Goal: Task Accomplishment & Management: Use online tool/utility

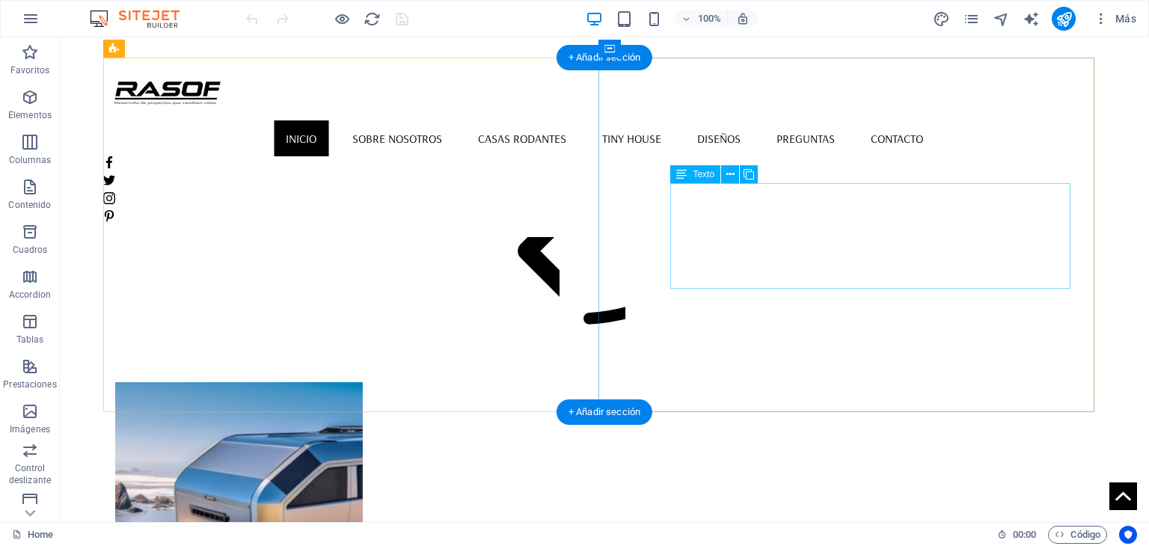
scroll to position [1047, 0]
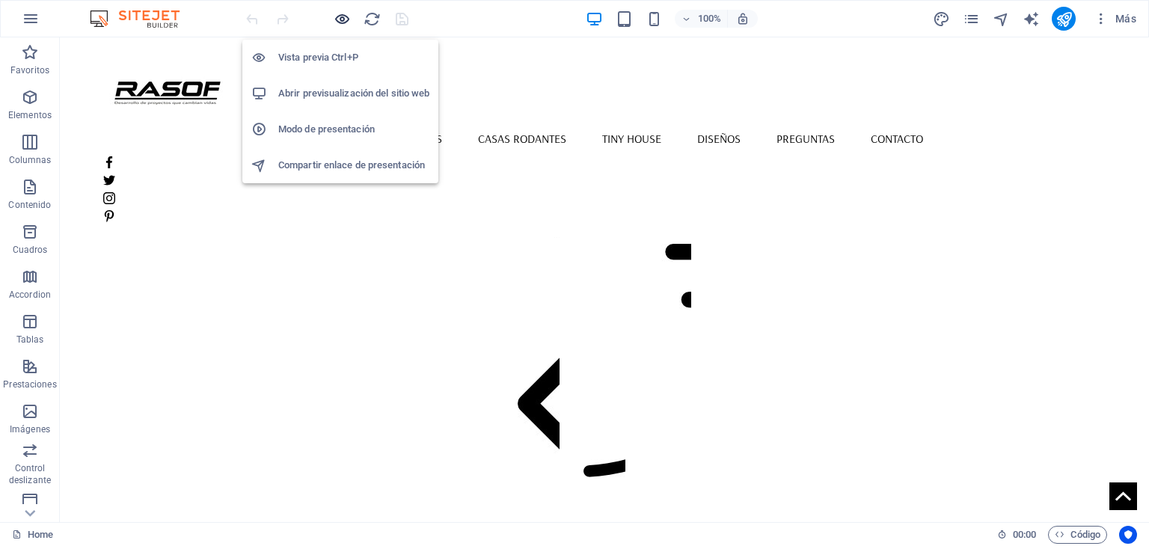
click at [347, 23] on icon "button" at bounding box center [342, 18] width 17 height 17
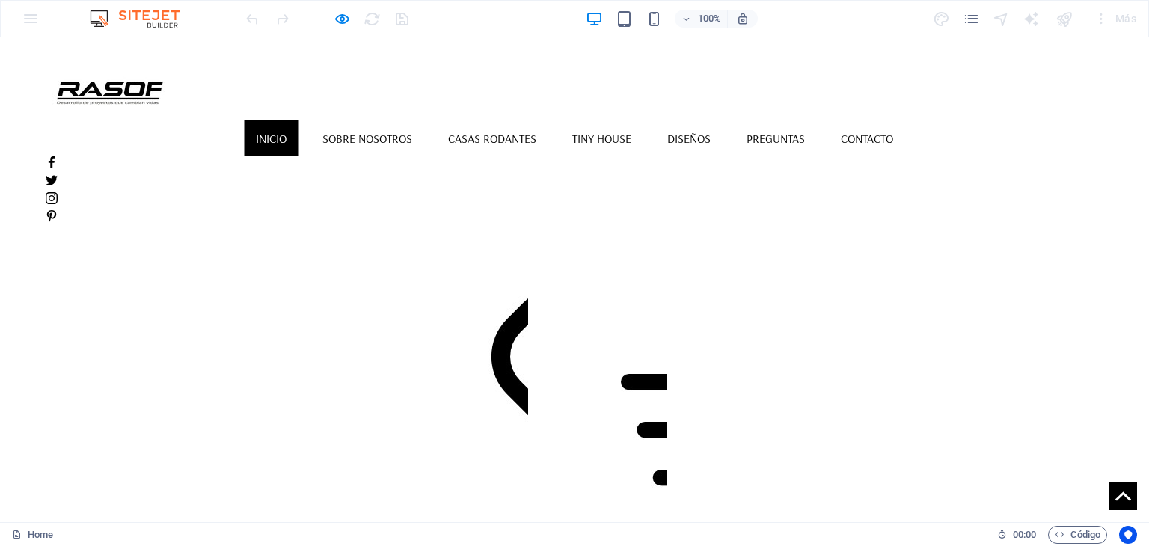
scroll to position [823, 0]
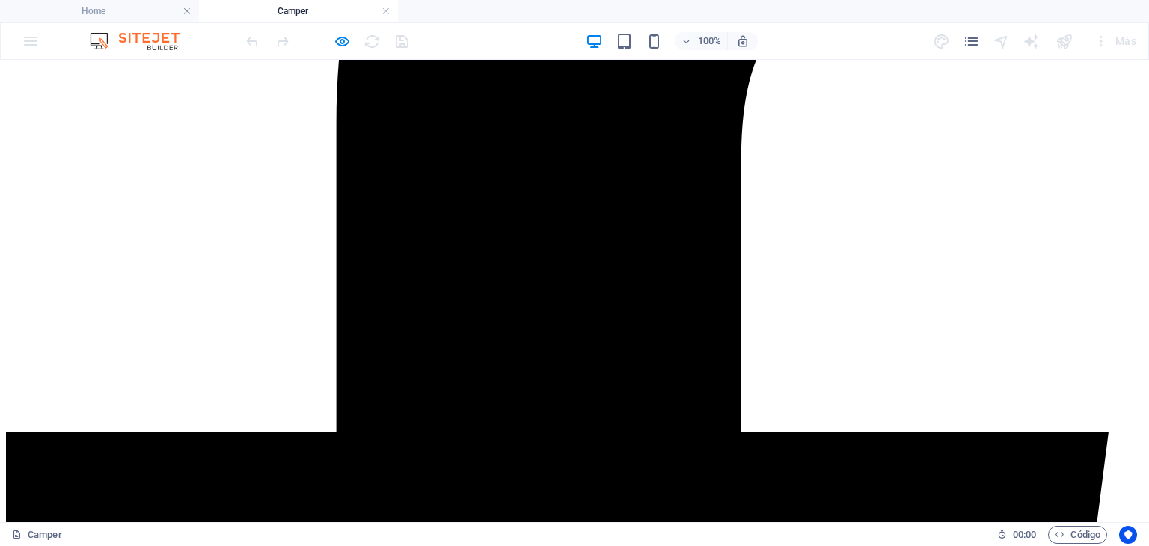
scroll to position [673, 0]
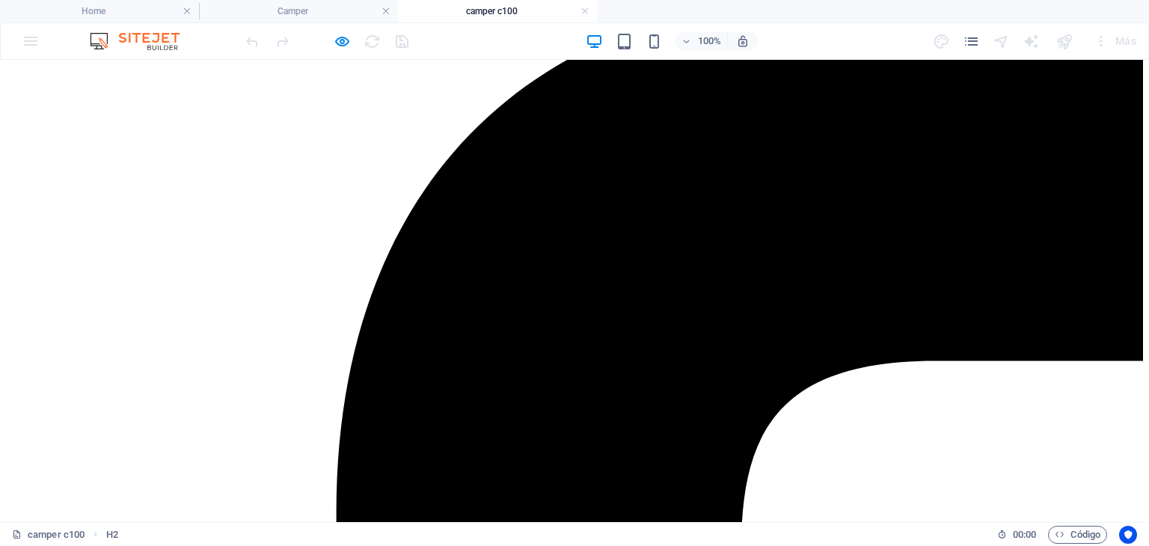
scroll to position [299, 0]
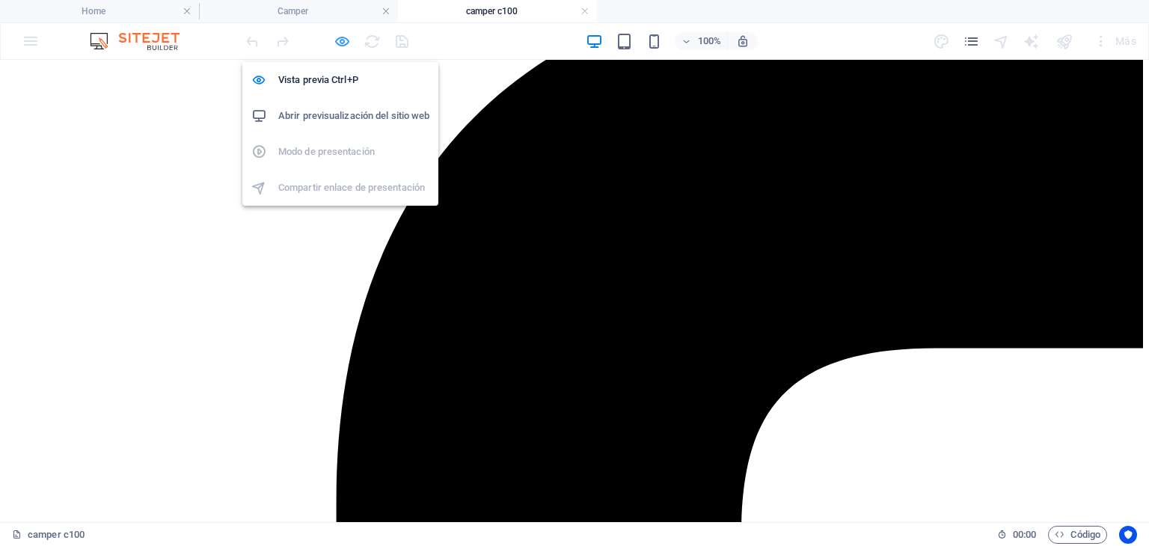
click at [347, 40] on icon "button" at bounding box center [342, 41] width 17 height 17
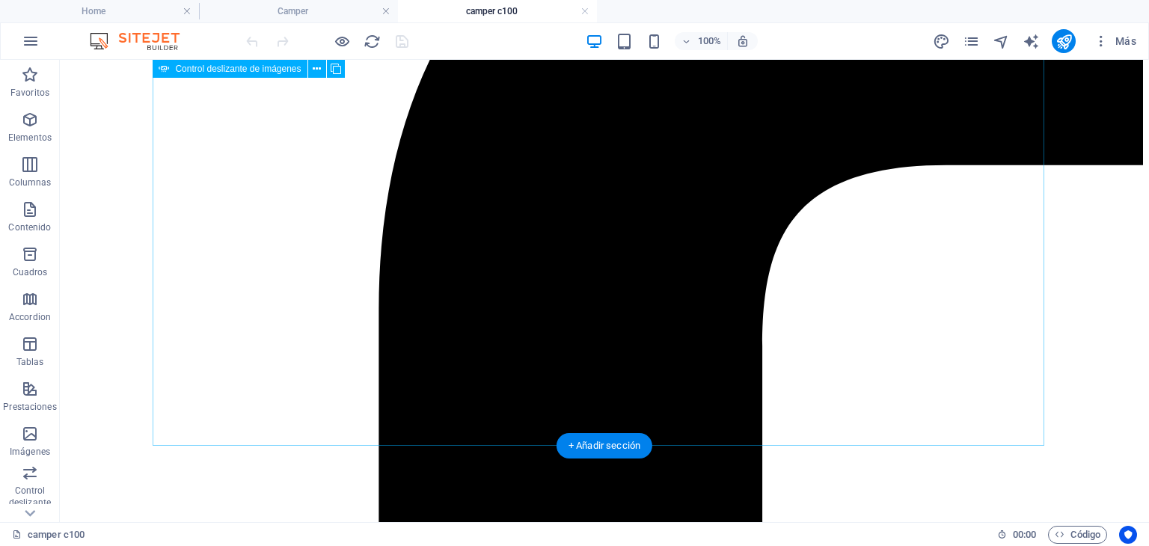
scroll to position [449, 0]
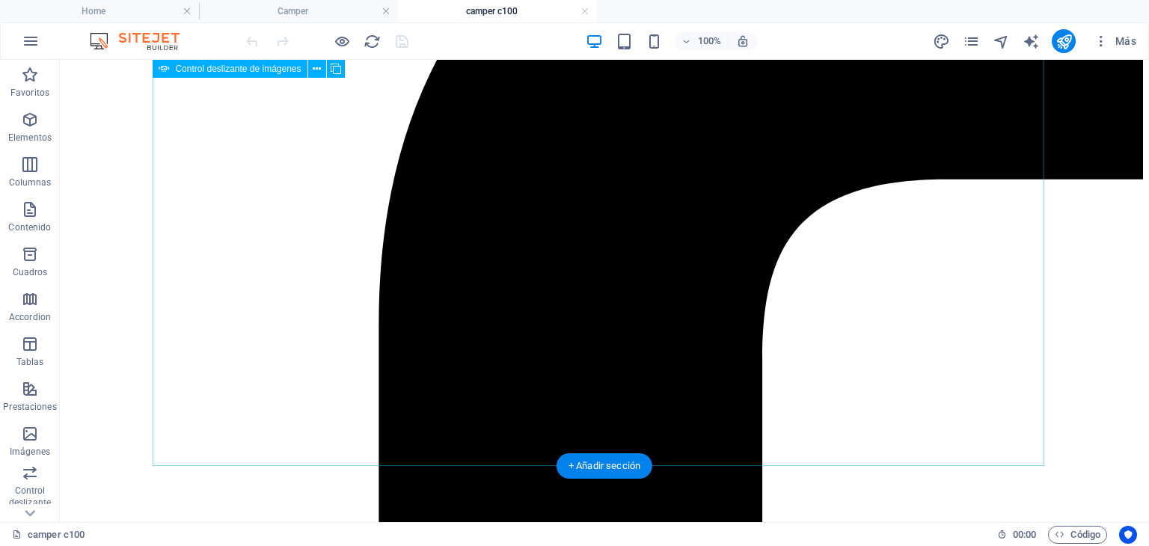
select select "px"
select select "ms"
select select "s"
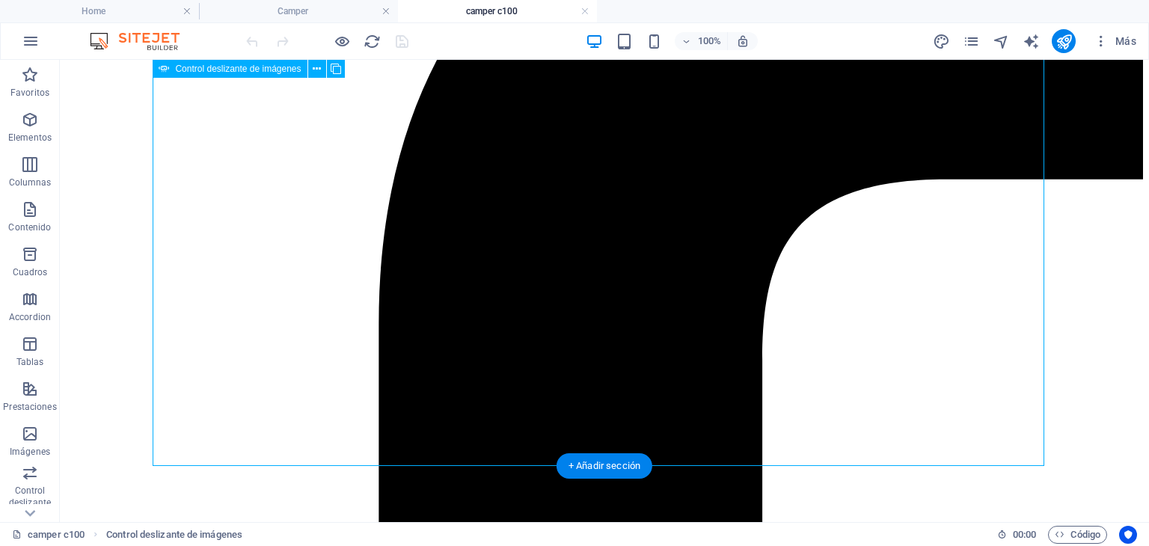
select select "progressive"
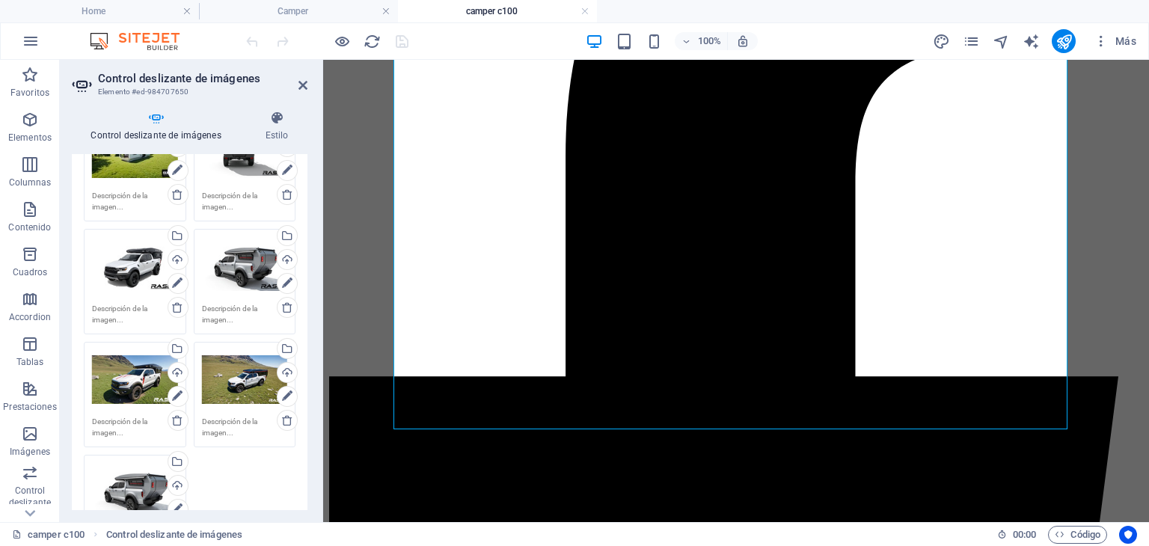
scroll to position [150, 0]
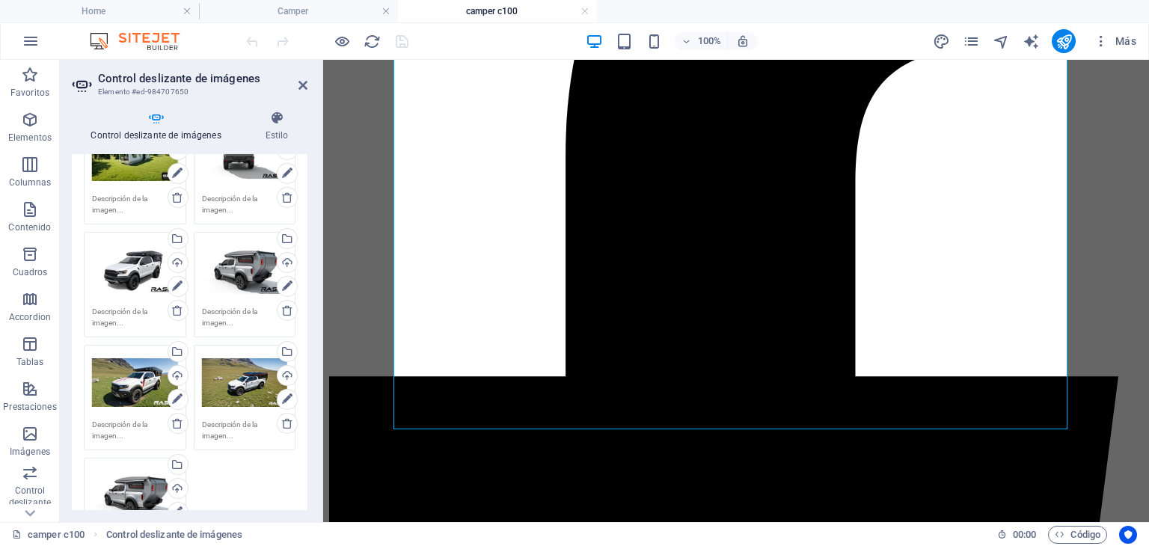
click at [150, 171] on div "Arrastra archivos aquí, haz clic para escoger archivos o selecciona archivos de…" at bounding box center [135, 157] width 86 height 60
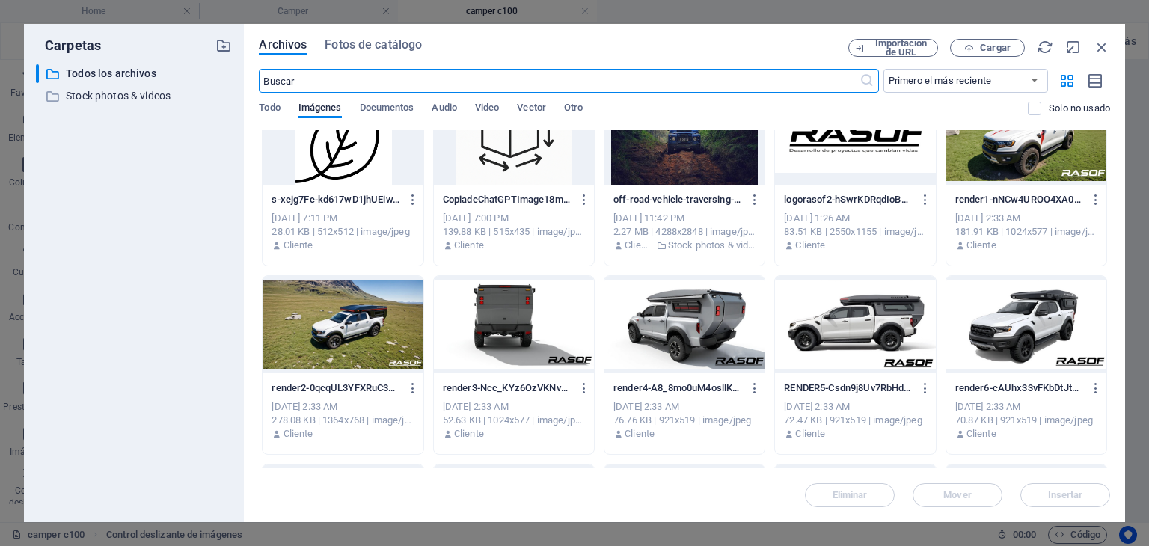
scroll to position [299, 0]
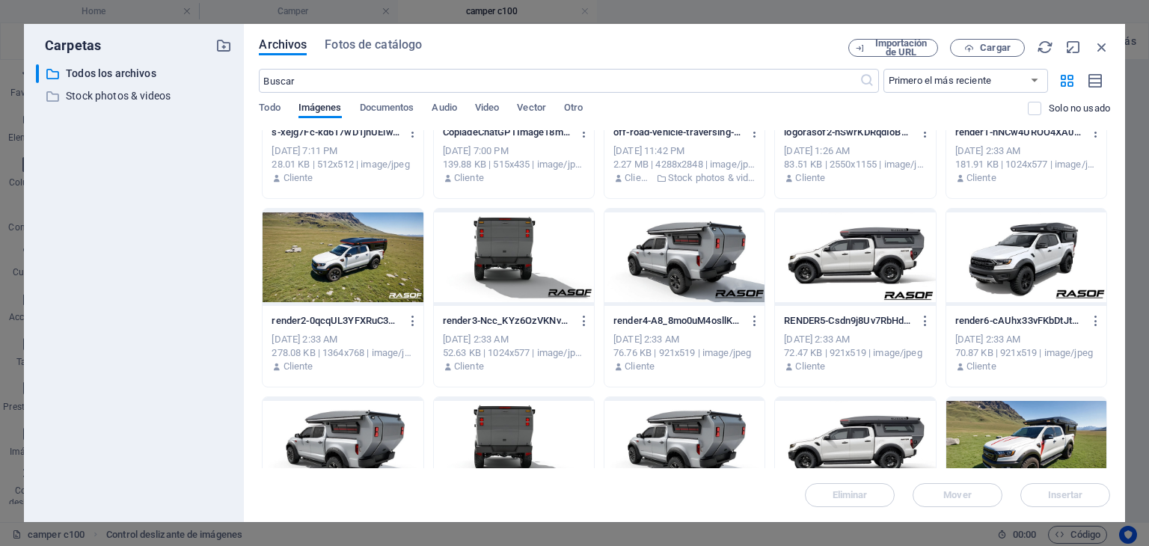
click at [369, 255] on div at bounding box center [342, 257] width 160 height 97
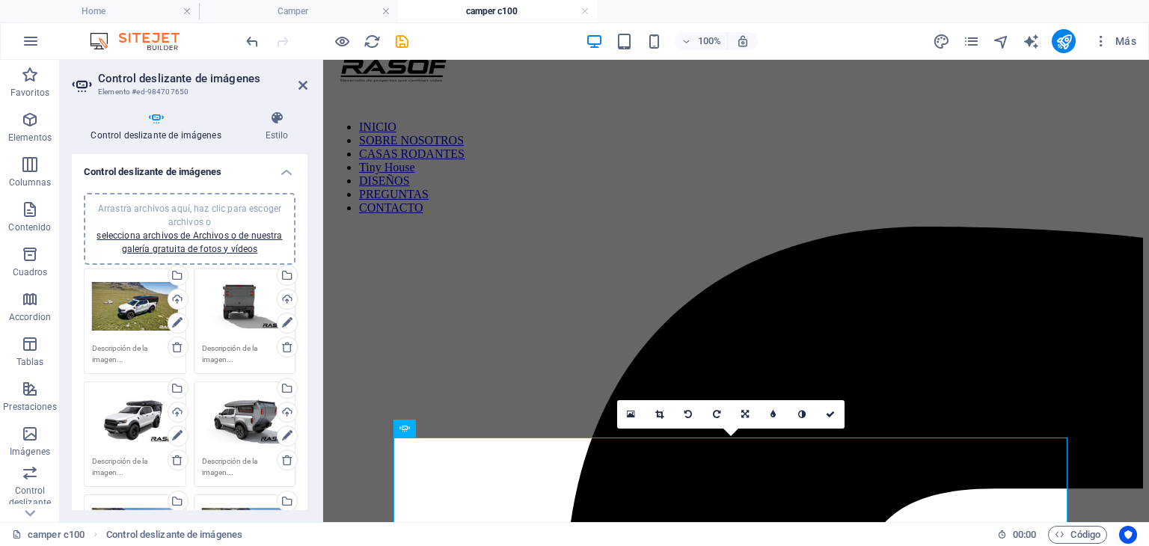
scroll to position [48, 0]
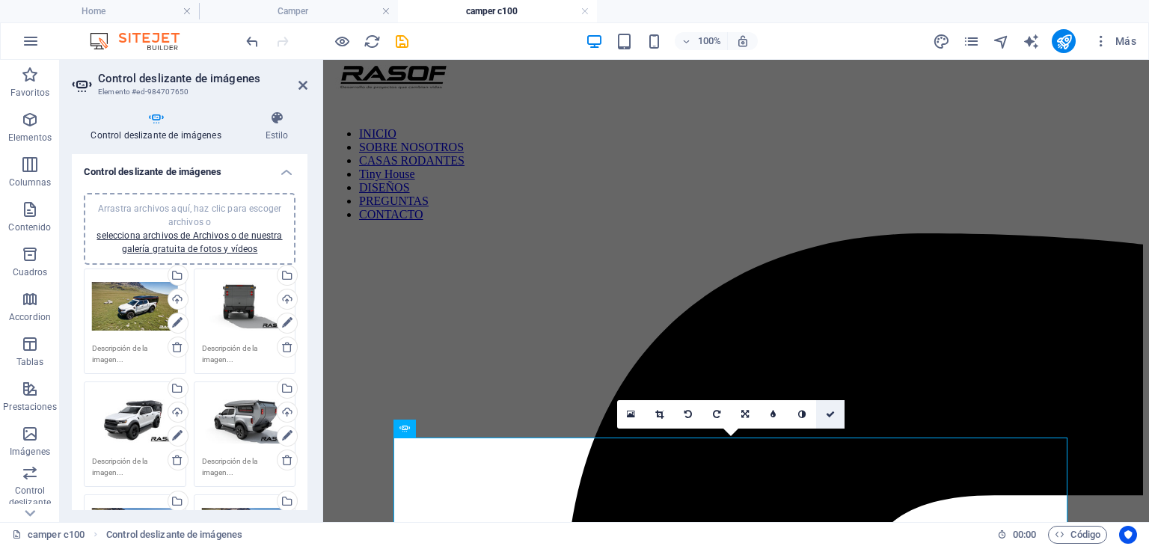
click at [828, 414] on icon at bounding box center [830, 414] width 9 height 9
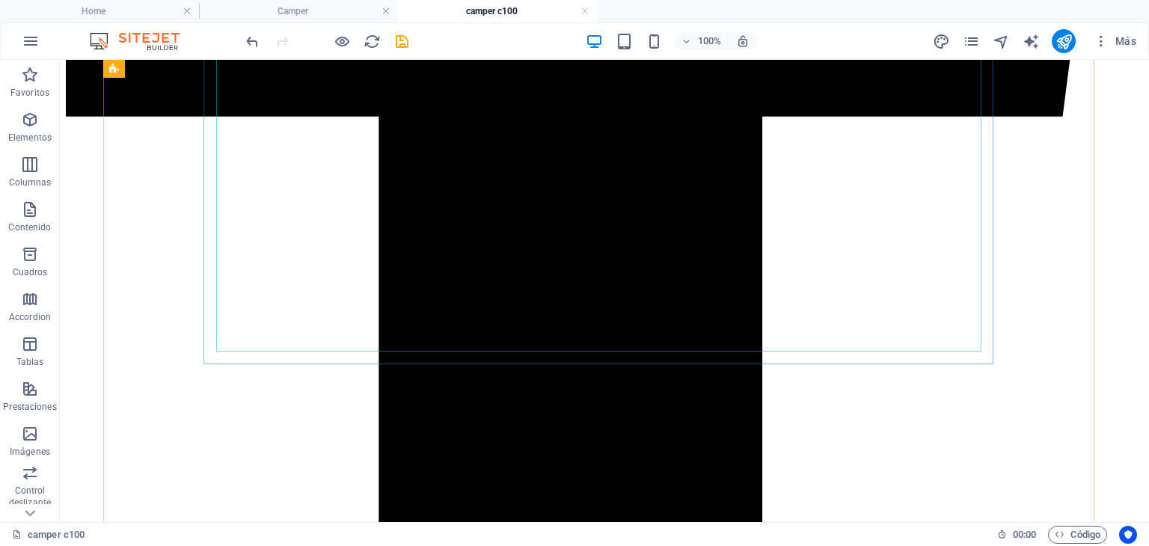
scroll to position [1319, 0]
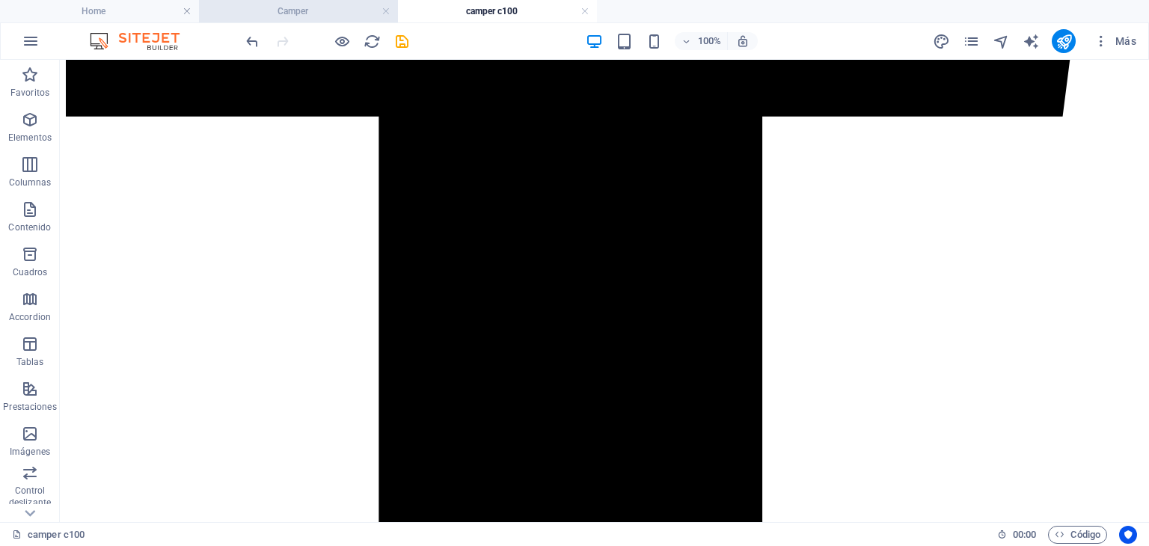
click at [316, 7] on h4 "Camper" at bounding box center [298, 11] width 199 height 16
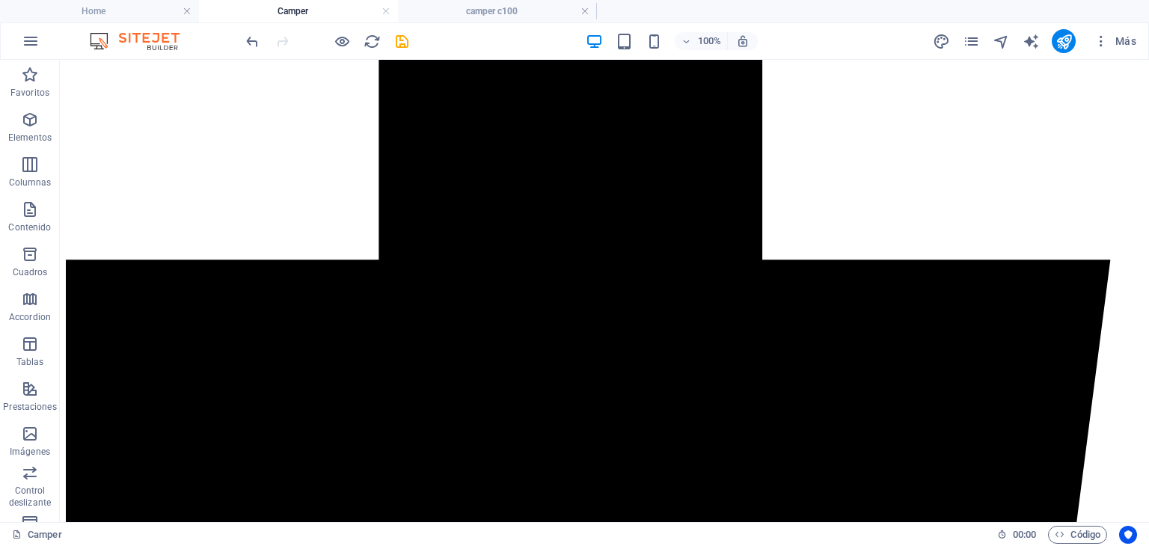
scroll to position [885, 0]
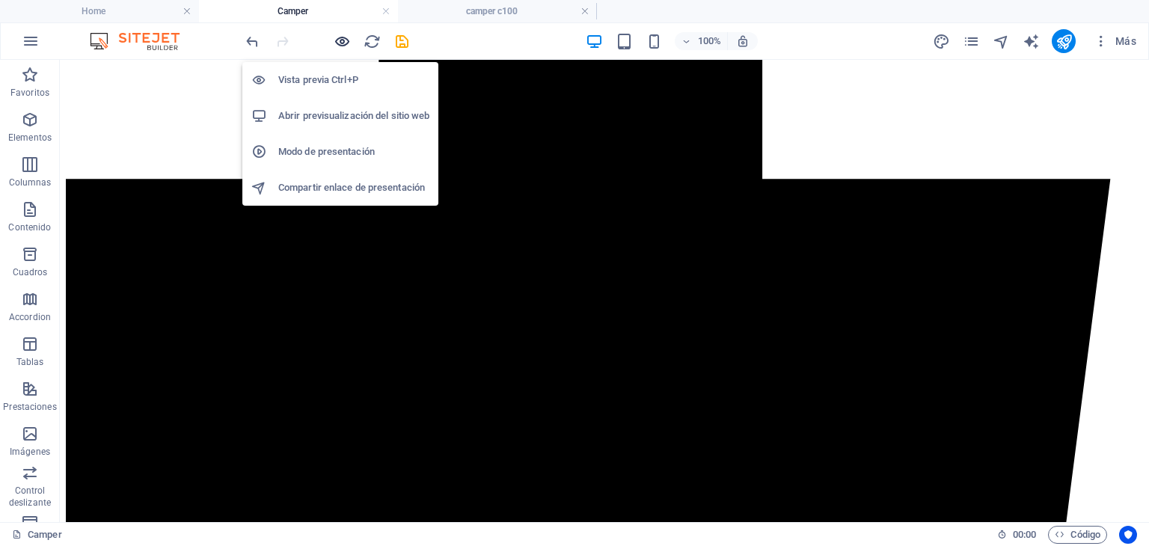
click at [338, 43] on icon "button" at bounding box center [342, 41] width 17 height 17
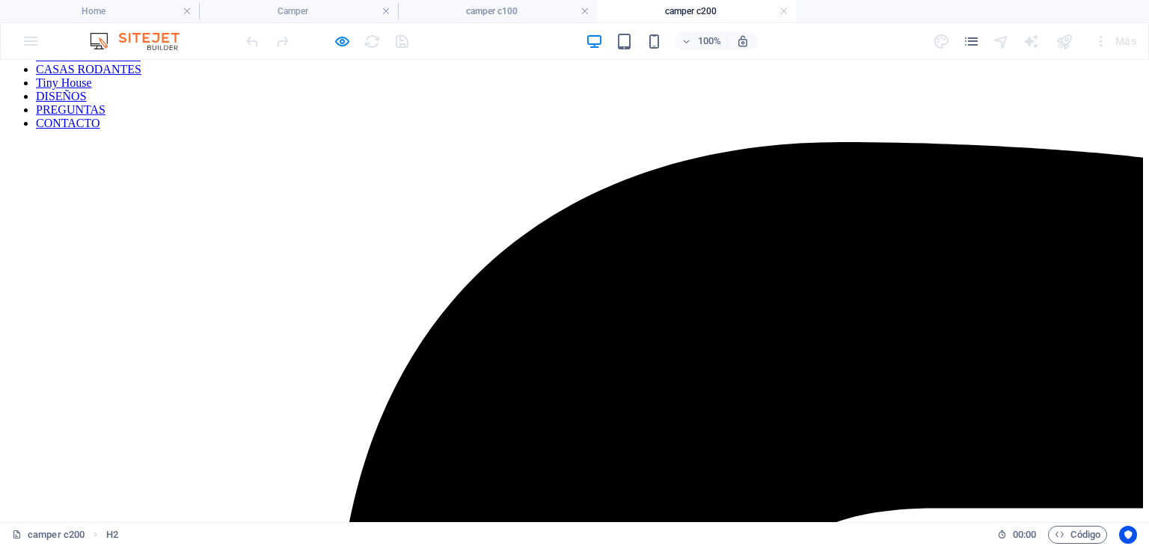
scroll to position [150, 0]
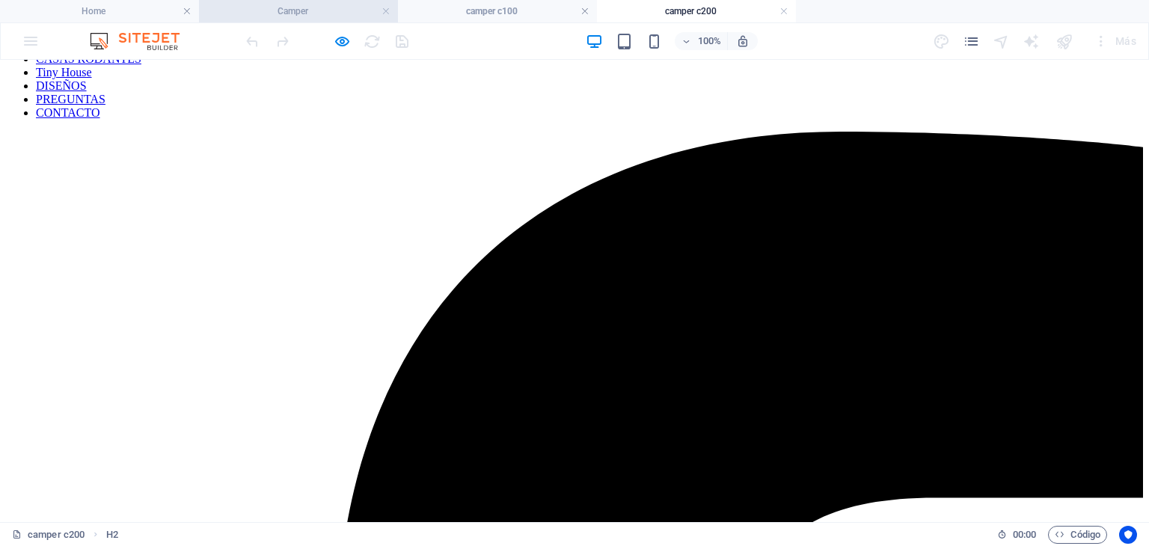
click at [322, 12] on h4 "Camper" at bounding box center [298, 11] width 199 height 16
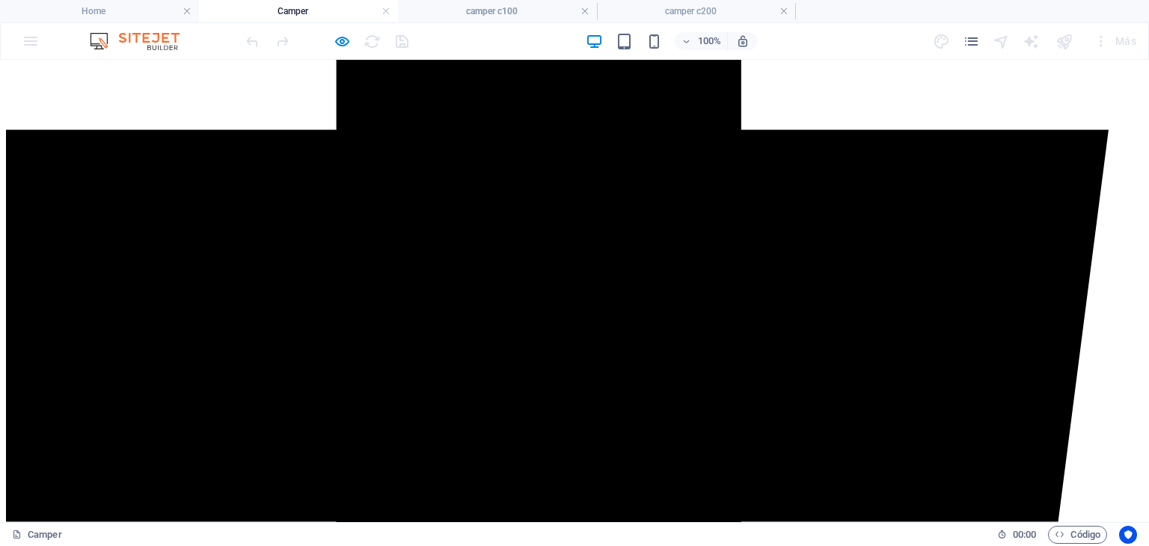
scroll to position [960, 0]
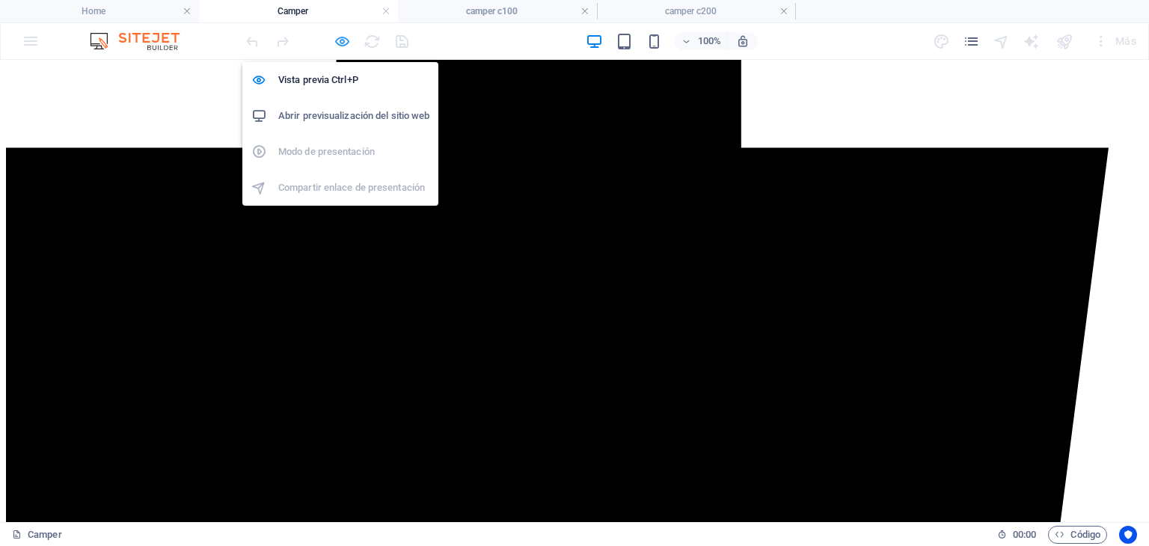
click at [345, 43] on icon "button" at bounding box center [342, 41] width 17 height 17
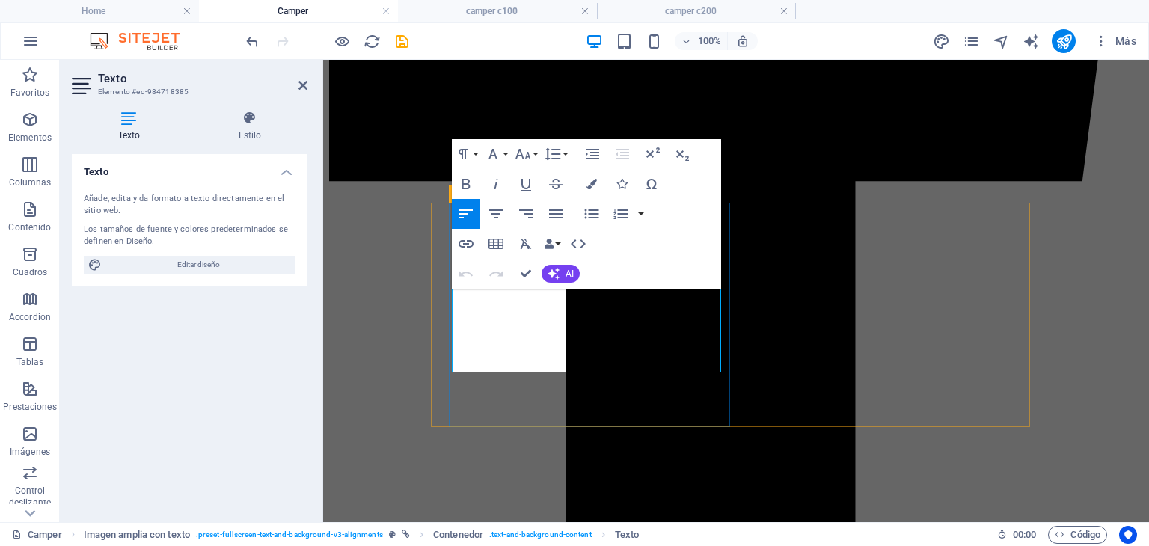
scroll to position [935, 0]
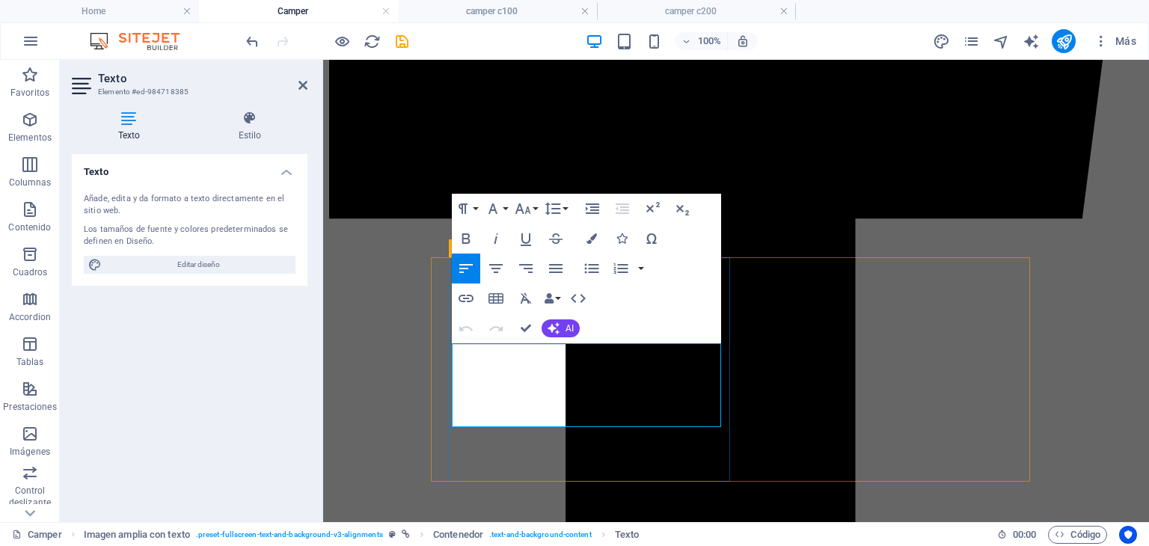
drag, startPoint x: 556, startPoint y: 357, endPoint x: 692, endPoint y: 417, distance: 149.0
